Goal: Browse casually

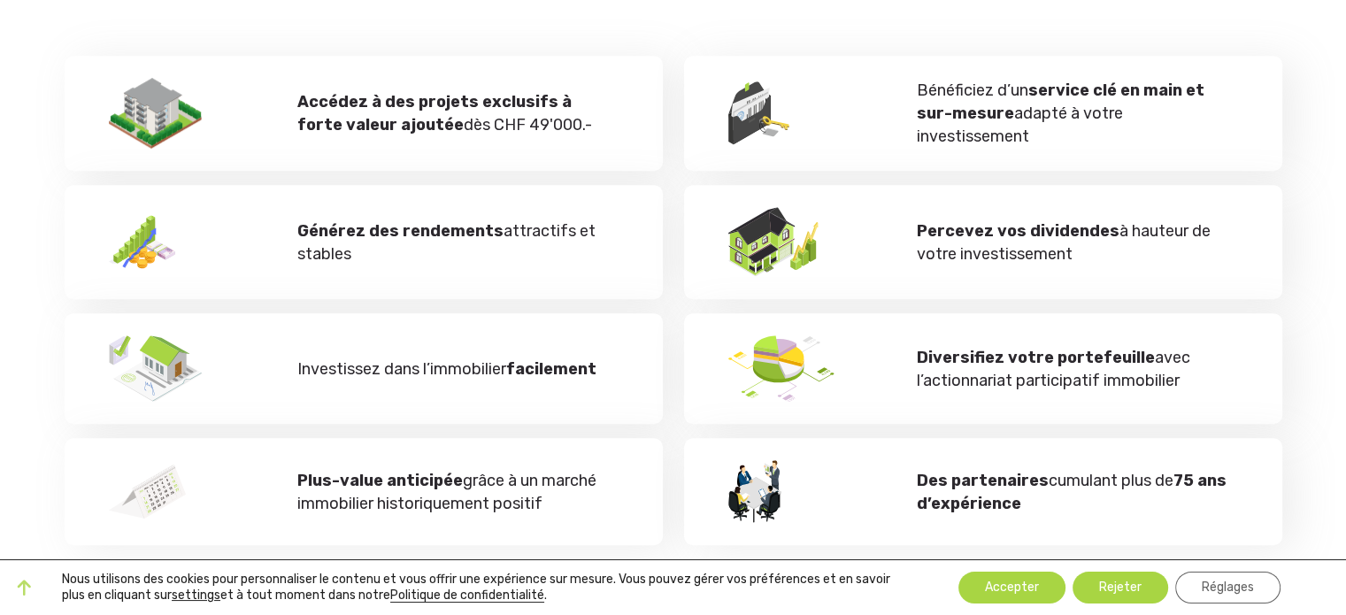
scroll to position [906, 0]
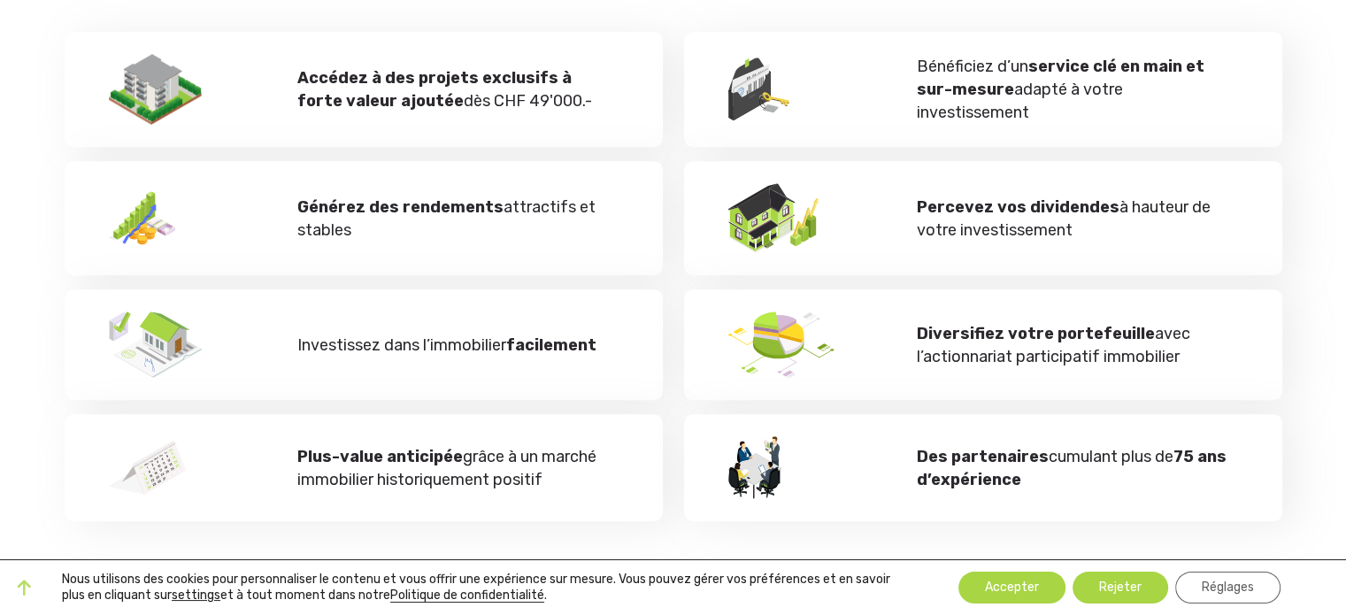
drag, startPoint x: 754, startPoint y: 203, endPoint x: 807, endPoint y: 199, distance: 53.2
click at [807, 199] on img at bounding box center [777, 218] width 98 height 70
drag, startPoint x: 769, startPoint y: 220, endPoint x: 744, endPoint y: 152, distance: 72.5
click at [744, 152] on div "Accédez à des projets exclusifs à forte valeur ajoutée dès CHF 49'000.- Bénéfic…" at bounding box center [673, 270] width 1239 height 504
drag, startPoint x: 758, startPoint y: 308, endPoint x: 689, endPoint y: 307, distance: 69.0
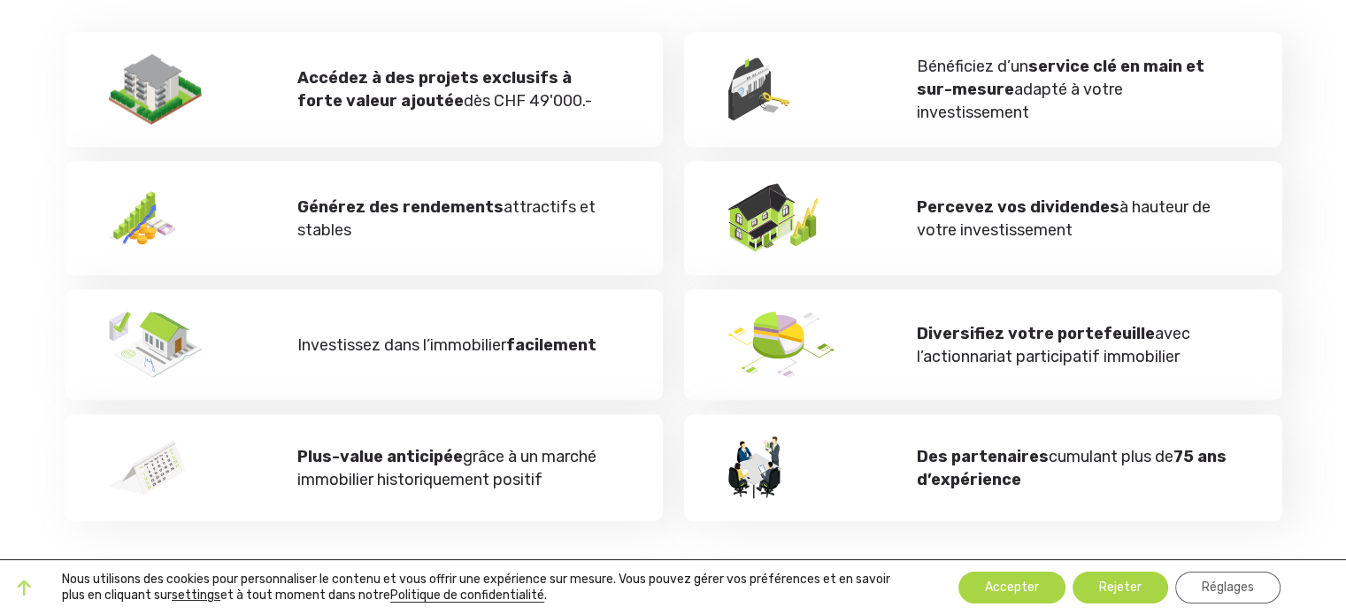
click at [689, 307] on div "Diversifiez votre portefeuille avec l’actionnariat participatif immobilier" at bounding box center [983, 344] width 598 height 111
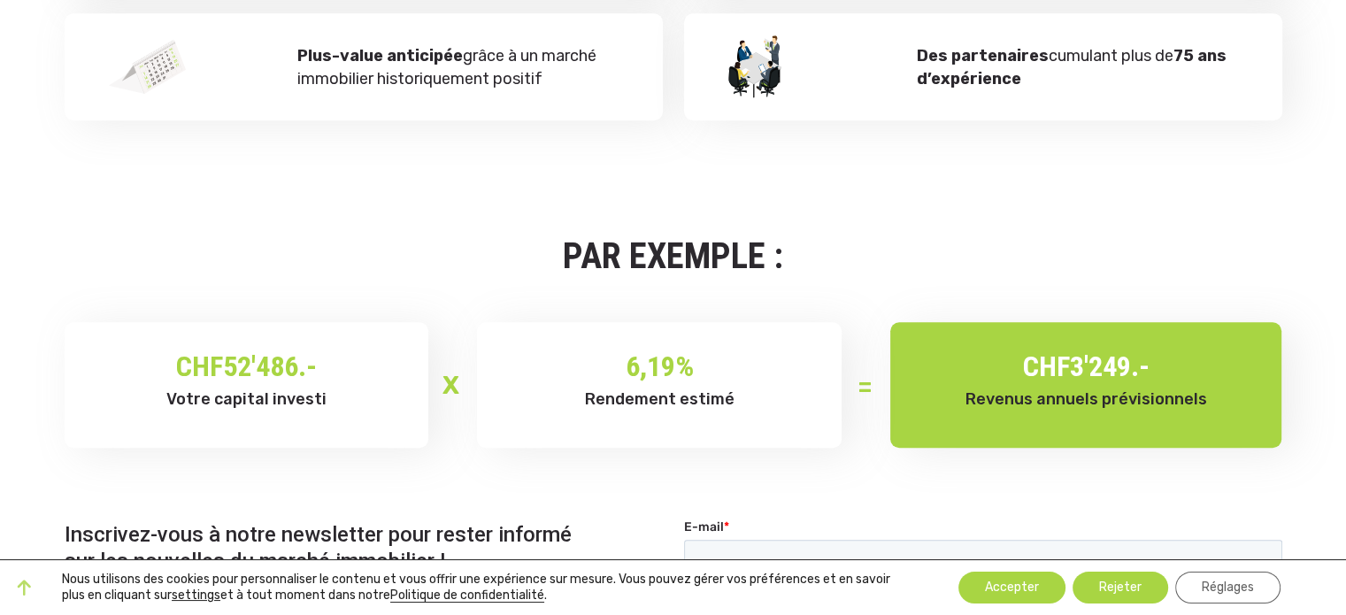
scroll to position [1308, 0]
click at [1126, 576] on button "Rejeter" at bounding box center [1121, 588] width 96 height 32
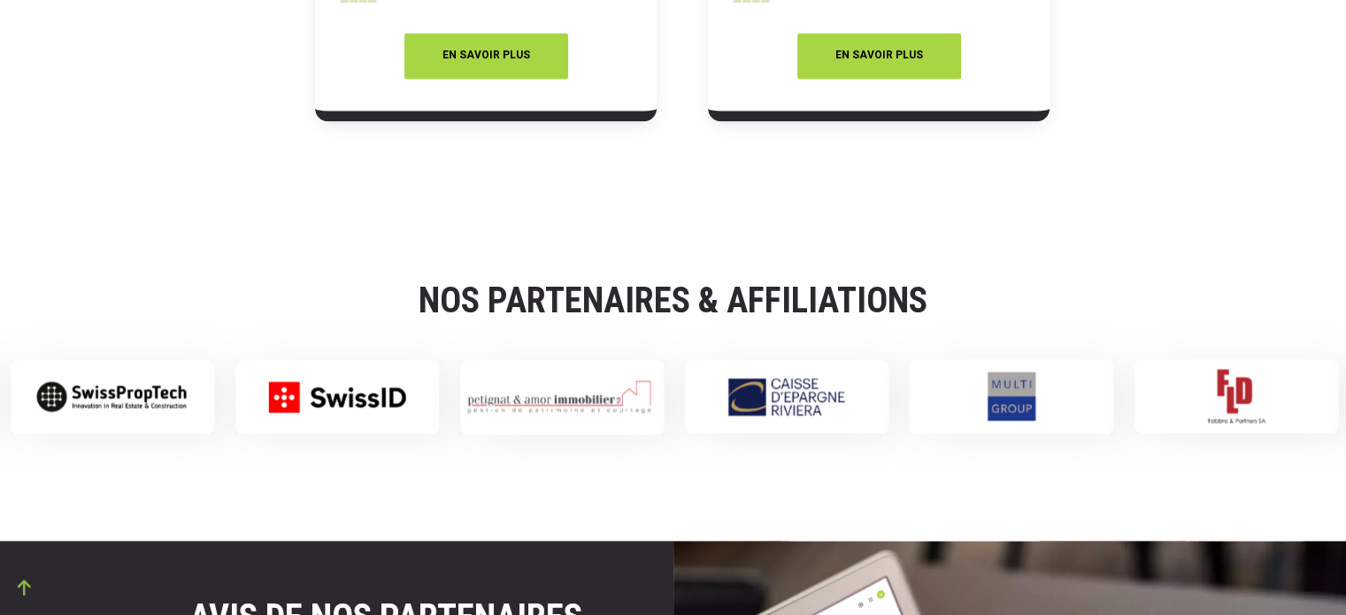
scroll to position [2819, 0]
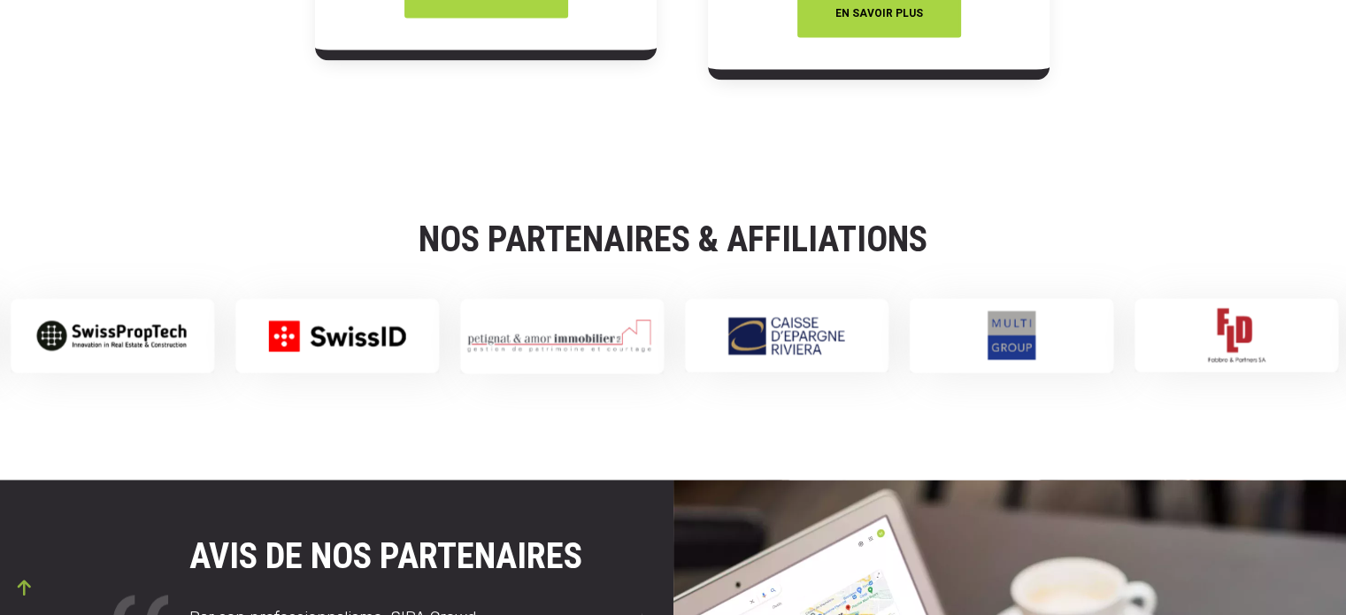
click at [368, 339] on img at bounding box center [337, 335] width 204 height 74
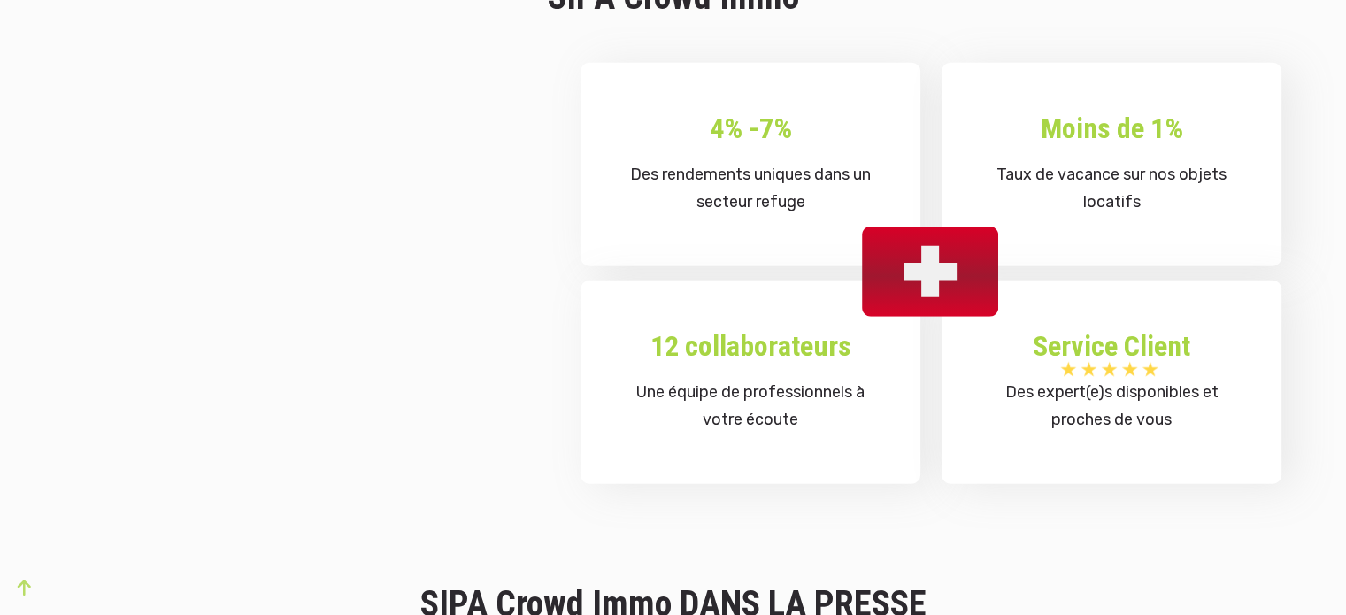
scroll to position [4479, 0]
